Goal: Transaction & Acquisition: Purchase product/service

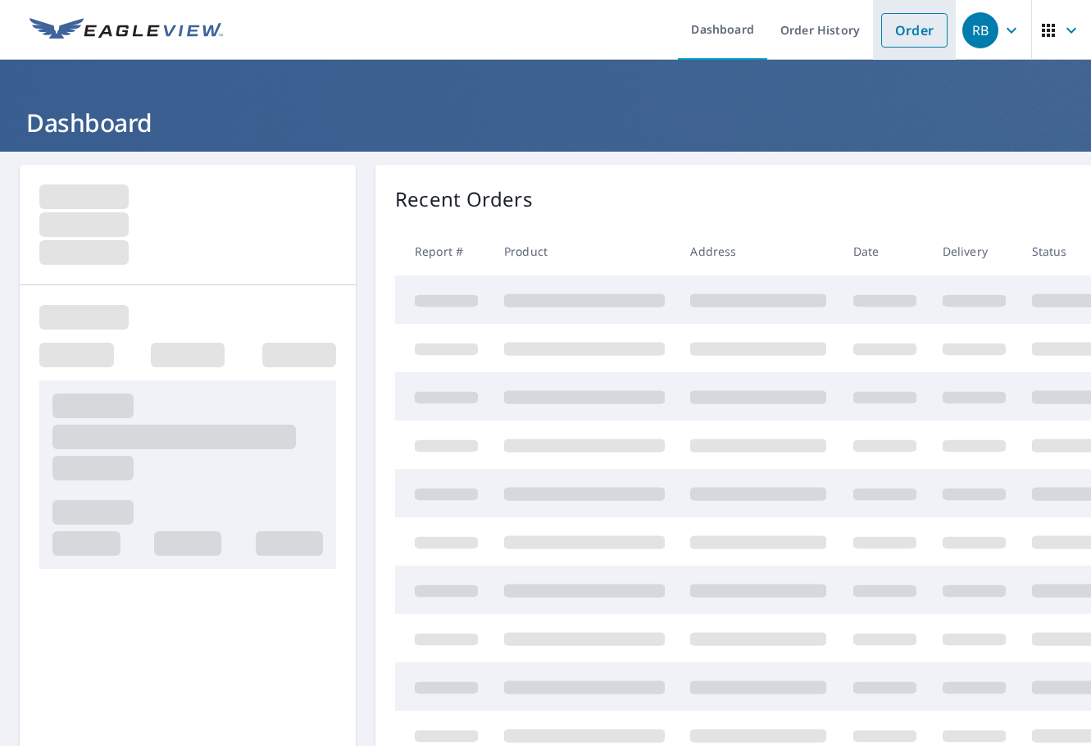
click at [905, 23] on link "Order" at bounding box center [914, 30] width 66 height 34
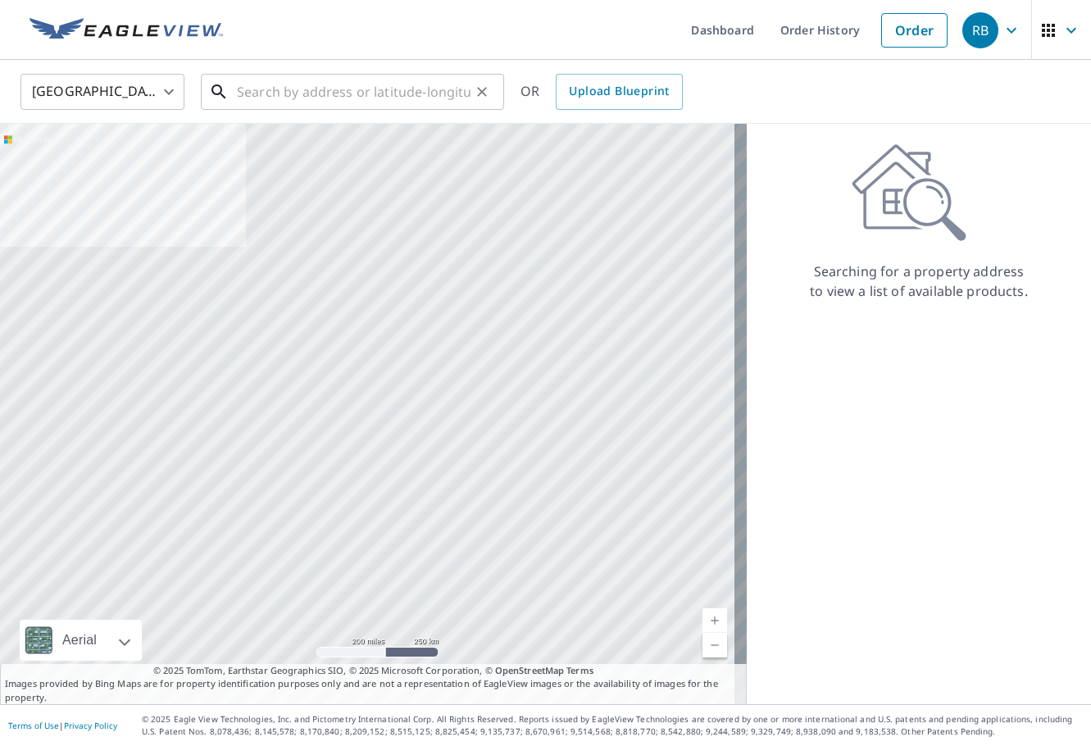
click at [407, 102] on input "text" at bounding box center [354, 92] width 234 height 46
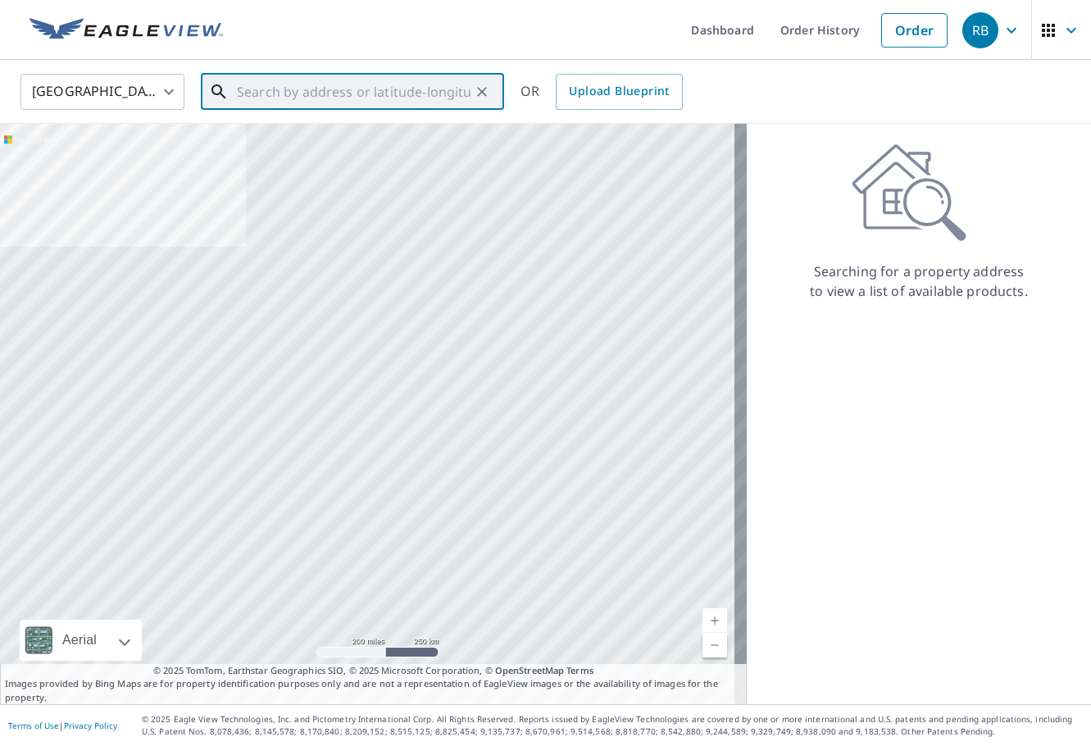
paste input "[STREET_ADDRESS][PERSON_NAME]"
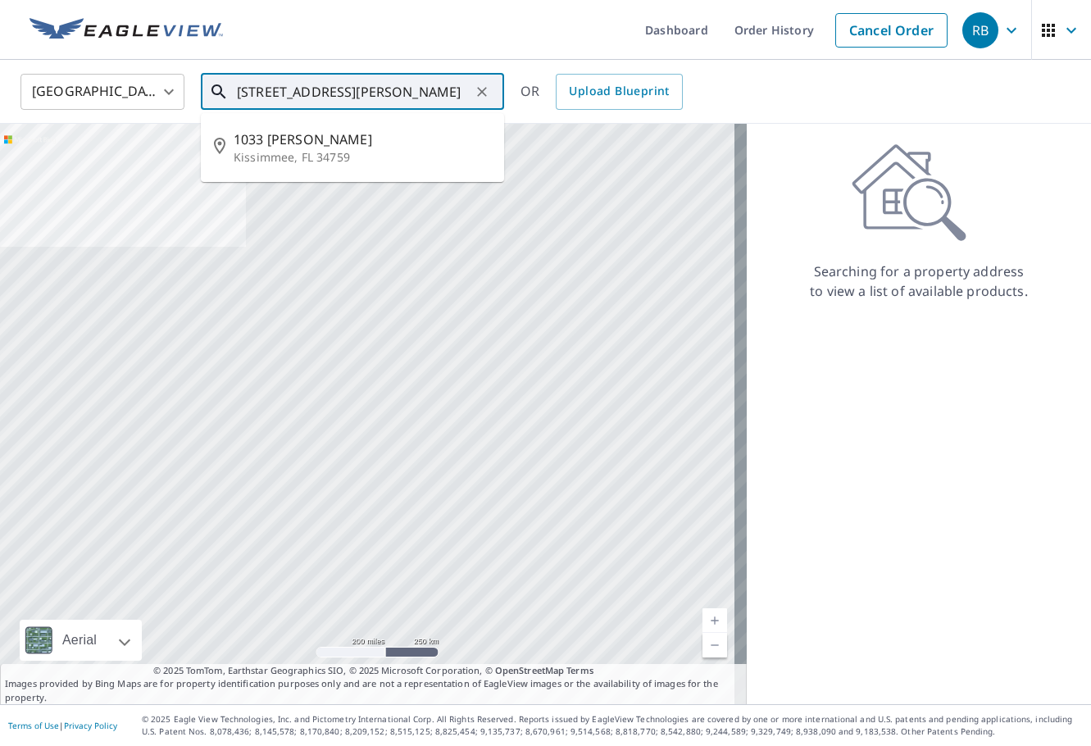
drag, startPoint x: 329, startPoint y: 91, endPoint x: 32, endPoint y: 121, distance: 298.2
click at [32, 121] on div "United States [GEOGRAPHIC_DATA] ​ [STREET_ADDRESS][PERSON_NAME] ​ [STREET_ADDRE…" at bounding box center [545, 92] width 1091 height 64
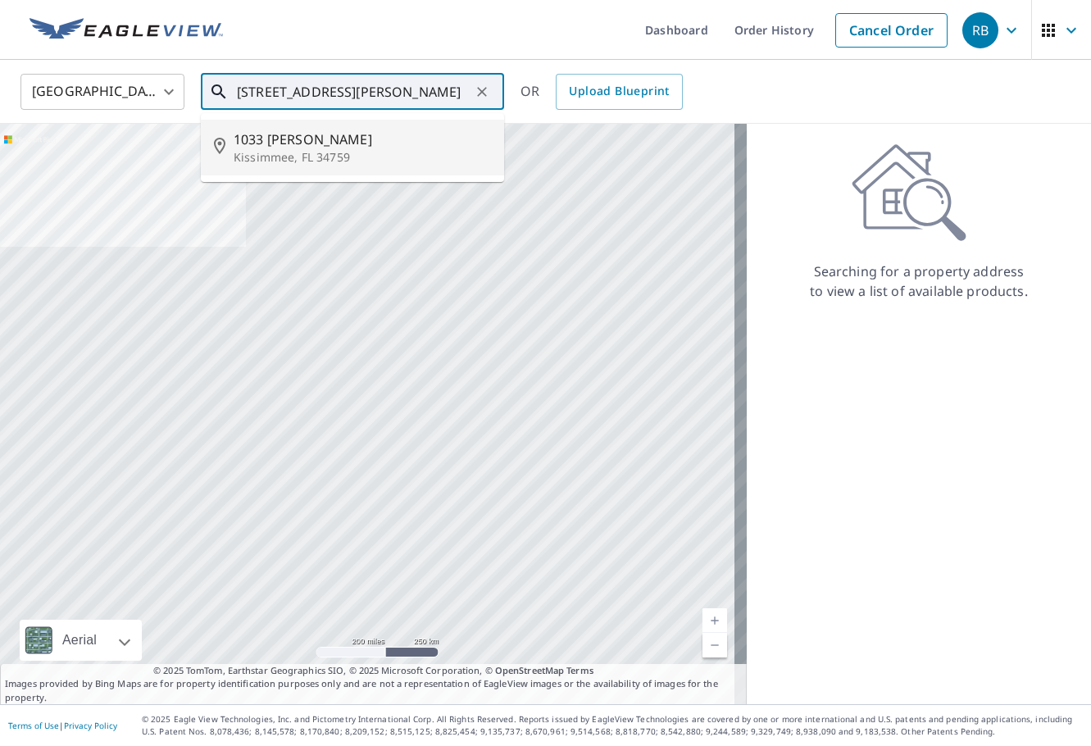
click at [349, 159] on p "Kissimmee, FL 34759" at bounding box center [362, 157] width 257 height 16
type input "[STREET_ADDRESS][PERSON_NAME]"
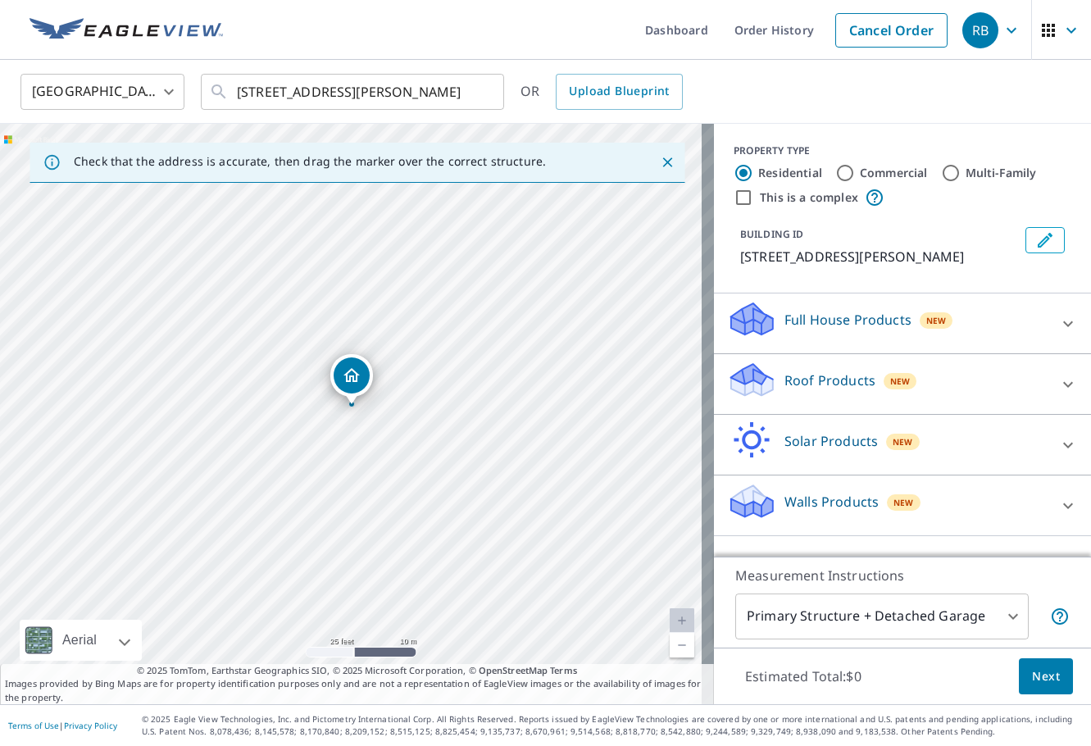
click at [828, 388] on p "Roof Products" at bounding box center [829, 380] width 91 height 20
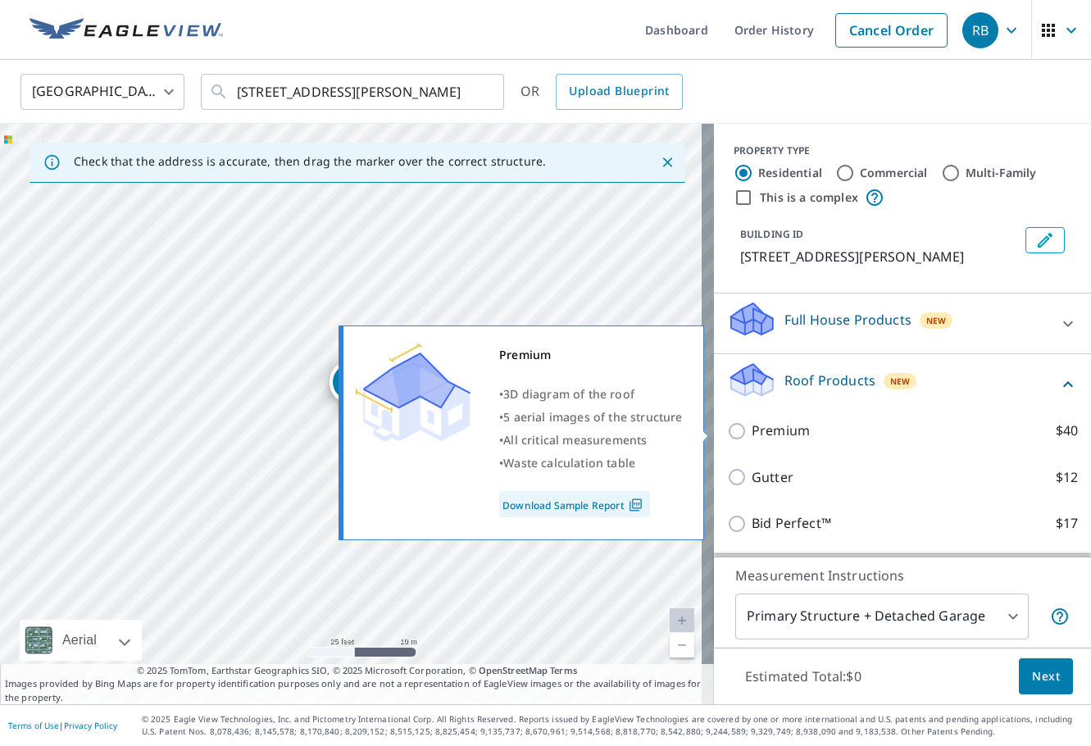
click at [777, 431] on p "Premium" at bounding box center [781, 430] width 58 height 20
click at [752, 431] on input "Premium $40" at bounding box center [739, 431] width 25 height 20
checkbox input "true"
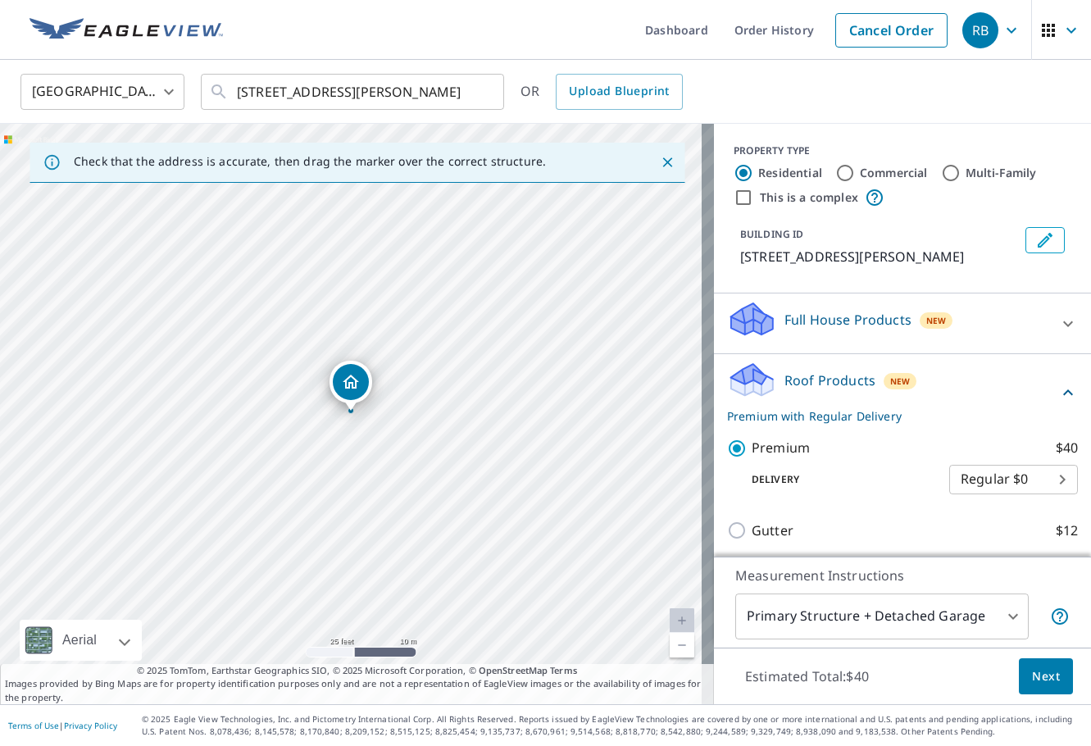
click at [1037, 679] on span "Next" at bounding box center [1046, 676] width 28 height 20
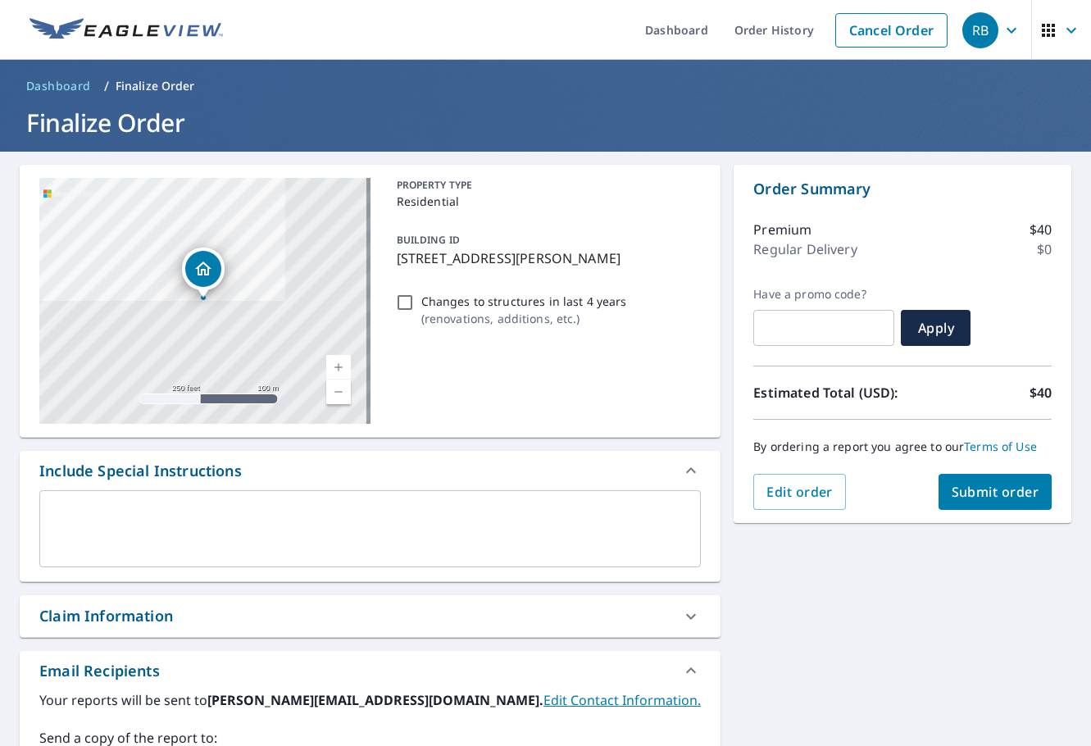
click at [244, 642] on div "[STREET_ADDRESS] A standard road map Aerial A detailed look from above Labels L…" at bounding box center [370, 592] width 701 height 855
click at [237, 619] on div "Claim Information" at bounding box center [355, 616] width 632 height 22
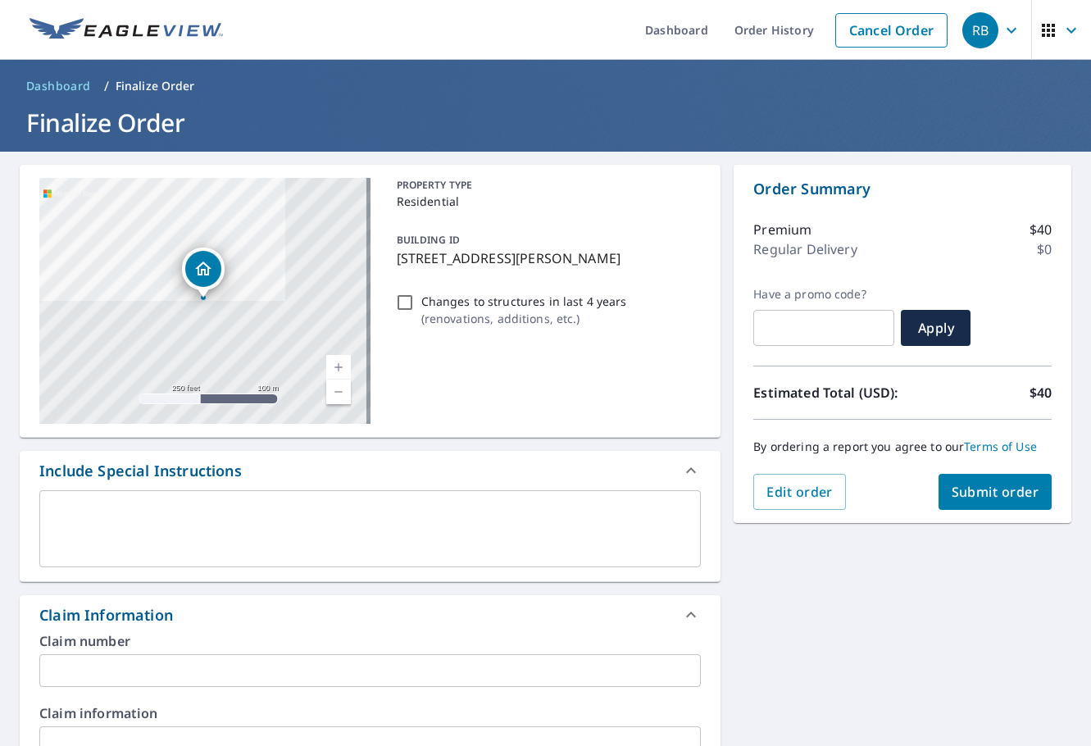
scroll to position [82, 0]
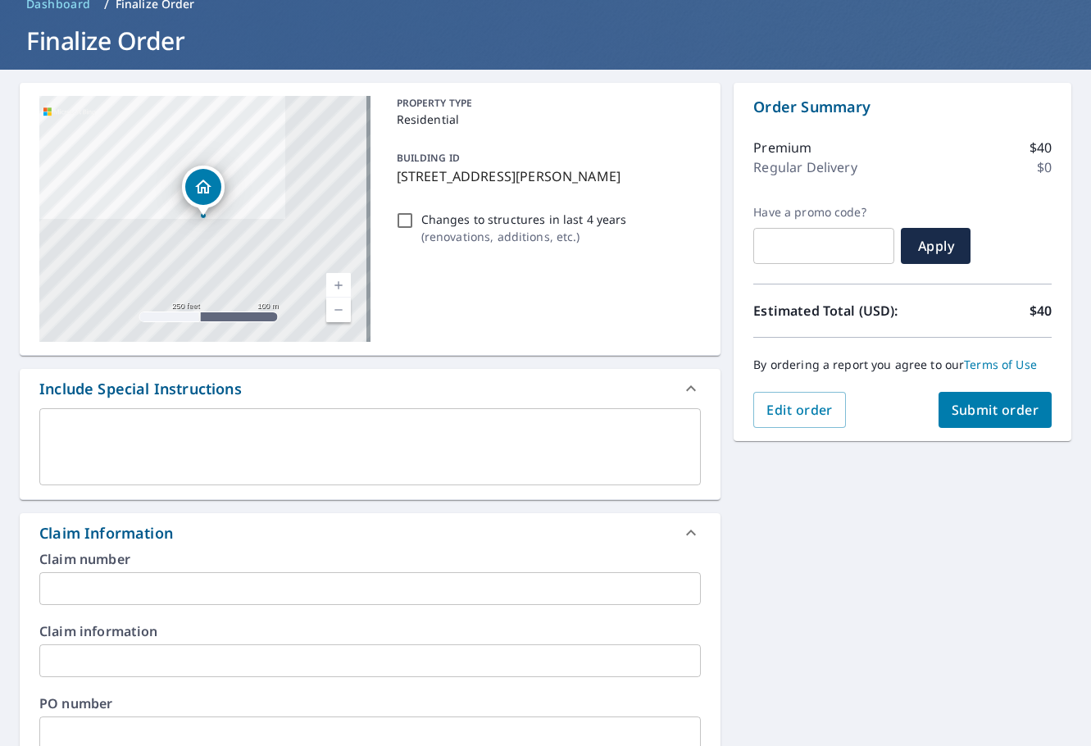
click at [173, 724] on input "text" at bounding box center [369, 732] width 661 height 33
paste input "#NLC-83020"
type input "#NLC-83020"
click at [1002, 411] on span "Submit order" at bounding box center [996, 410] width 88 height 18
